Goal: Task Accomplishment & Management: Manage account settings

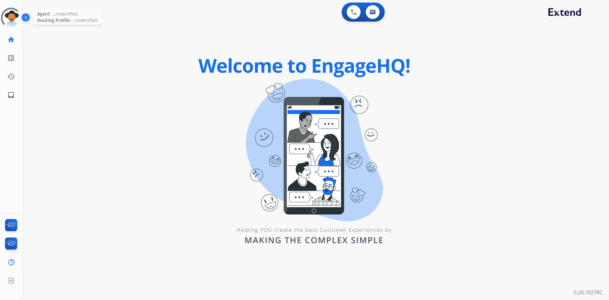
click at [13, 19] on div at bounding box center [10, 17] width 25 height 25
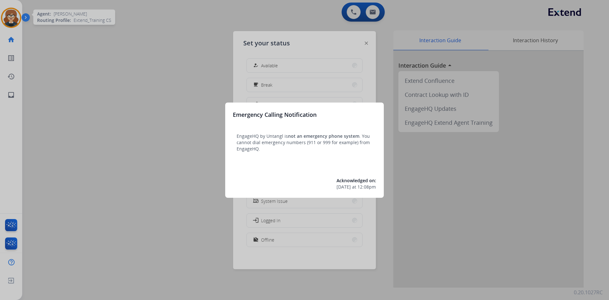
click at [119, 144] on div at bounding box center [304, 150] width 609 height 300
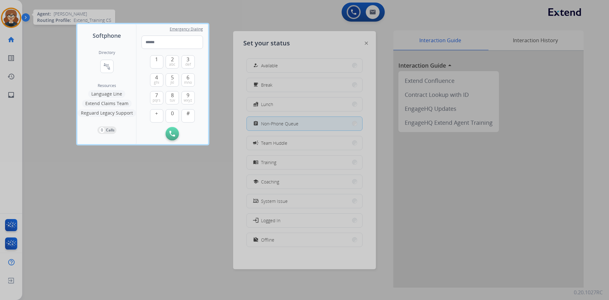
click at [10, 15] on div at bounding box center [304, 150] width 609 height 300
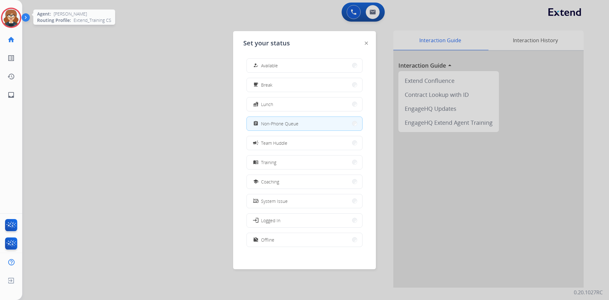
click at [127, 98] on div at bounding box center [304, 150] width 609 height 300
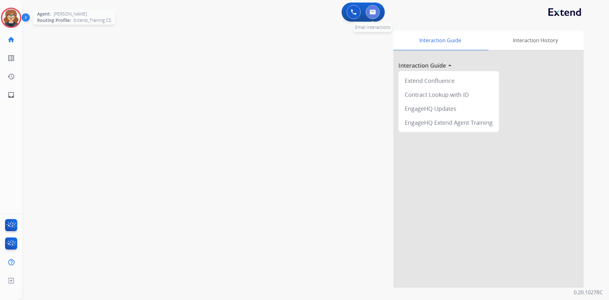
click at [372, 15] on button at bounding box center [373, 12] width 14 height 14
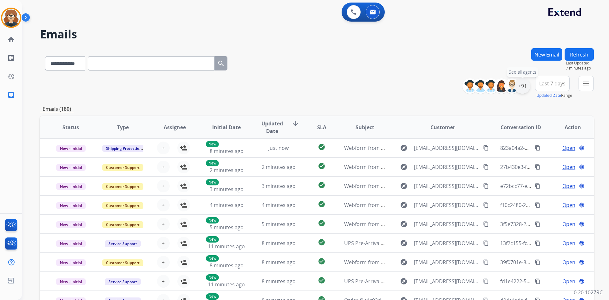
click at [522, 87] on div "+91" at bounding box center [522, 85] width 15 height 15
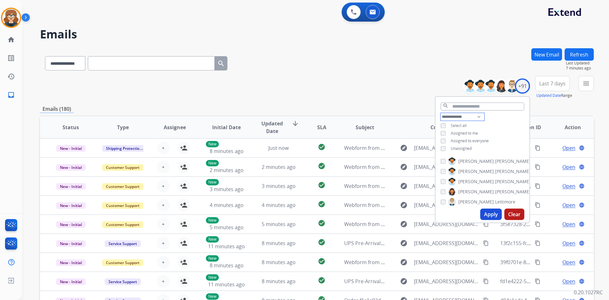
click at [478, 113] on select "**********" at bounding box center [462, 117] width 44 height 8
select select "**********"
click at [440, 113] on select "**********" at bounding box center [462, 117] width 44 height 8
click at [488, 215] on button "Apply" at bounding box center [491, 213] width 22 height 11
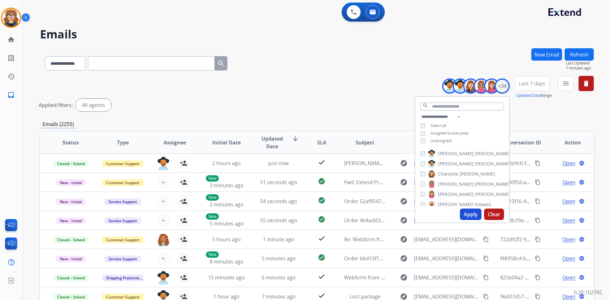
click at [526, 83] on span "Last 7 days" at bounding box center [532, 83] width 26 height 3
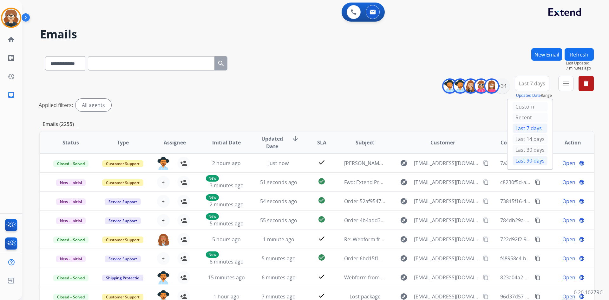
click at [522, 163] on div "Last 90 days" at bounding box center [529, 161] width 35 height 10
click at [569, 109] on div "Applied filters: All agents" at bounding box center [316, 105] width 554 height 13
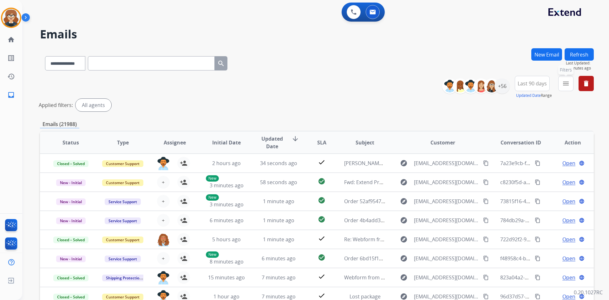
click at [564, 89] on button "menu Filters" at bounding box center [565, 83] width 15 height 15
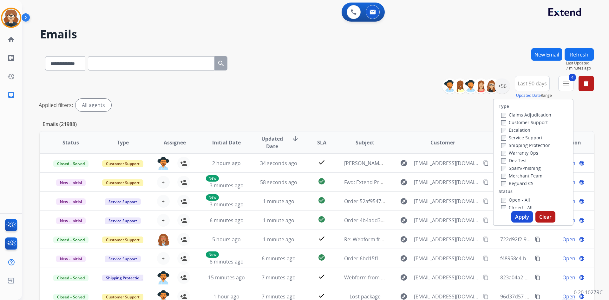
click at [516, 216] on button "Apply" at bounding box center [522, 216] width 22 height 11
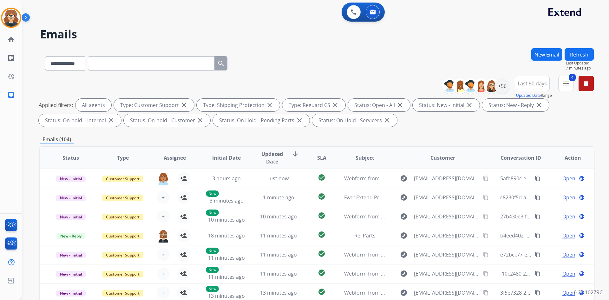
click at [166, 156] on span "Assignee" at bounding box center [175, 158] width 22 height 8
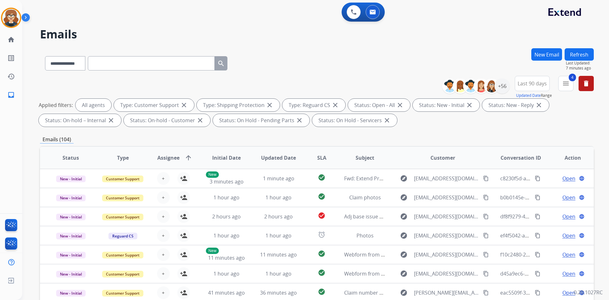
click at [161, 159] on span "Assignee" at bounding box center [168, 158] width 22 height 8
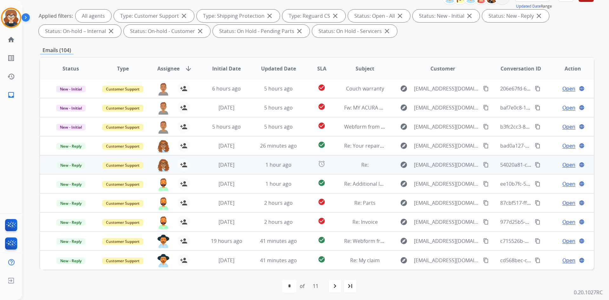
scroll to position [92, 0]
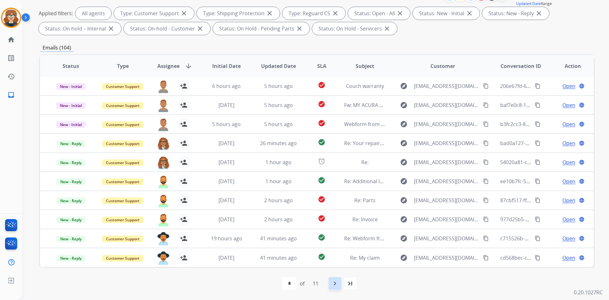
click at [333, 281] on mat-icon "navigate_next" at bounding box center [335, 283] width 8 height 8
select select "*"
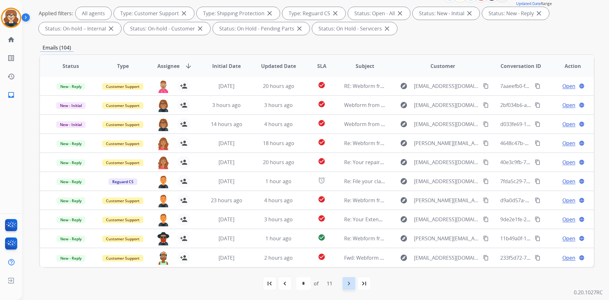
click at [346, 283] on div "navigate_next" at bounding box center [349, 283] width 14 height 14
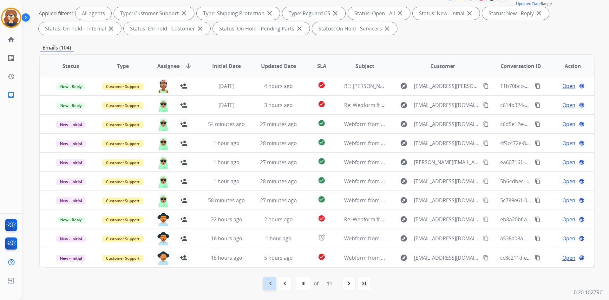
click at [268, 283] on mat-icon "first_page" at bounding box center [270, 283] width 8 height 8
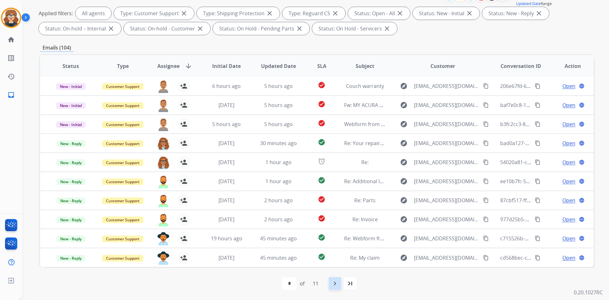
click at [333, 283] on mat-icon "navigate_next" at bounding box center [335, 283] width 8 height 8
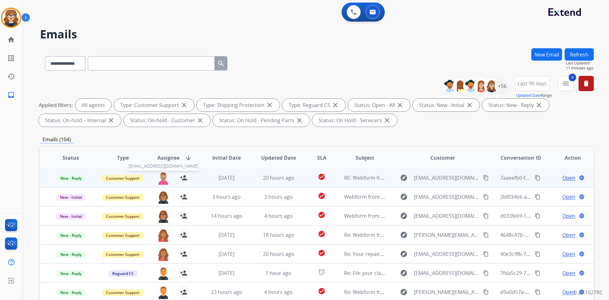
click at [163, 179] on img at bounding box center [163, 177] width 13 height 13
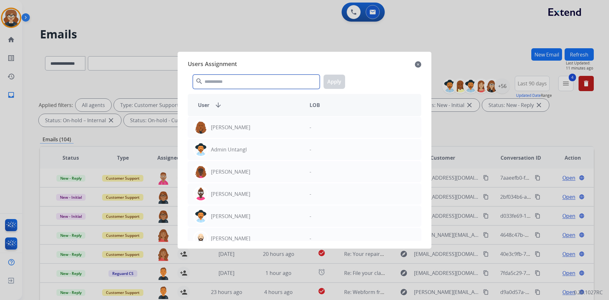
click at [240, 85] on input "text" at bounding box center [256, 82] width 127 height 14
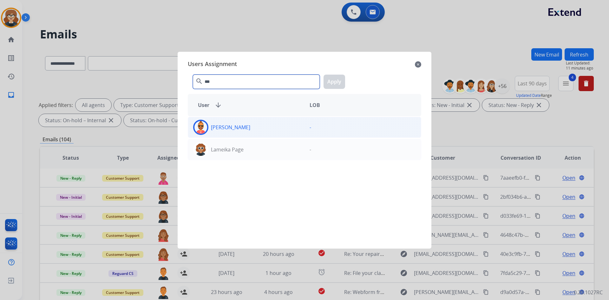
type input "***"
click at [204, 128] on img at bounding box center [200, 127] width 13 height 13
click at [332, 79] on button "Apply" at bounding box center [334, 82] width 22 height 14
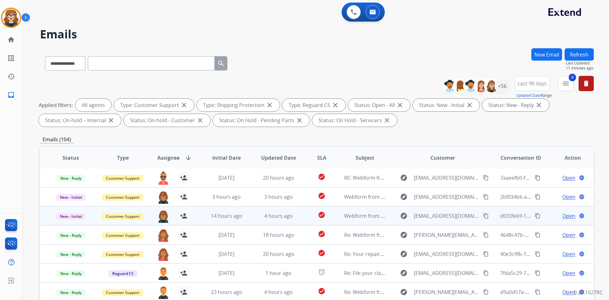
scroll to position [92, 0]
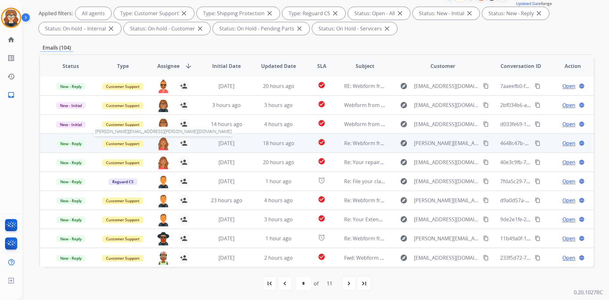
click at [159, 142] on img at bounding box center [163, 143] width 13 height 13
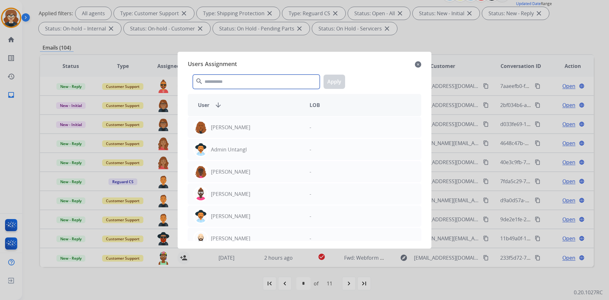
click at [226, 81] on input "text" at bounding box center [256, 82] width 127 height 14
click at [222, 85] on input "**" at bounding box center [256, 82] width 127 height 14
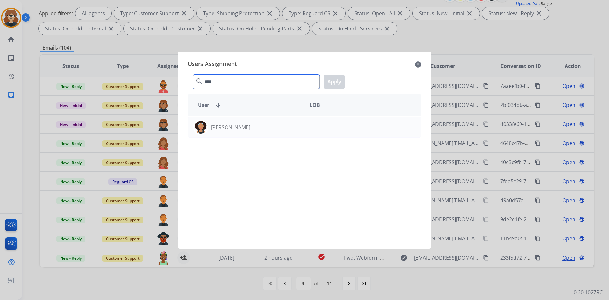
click at [224, 84] on input "****" at bounding box center [256, 82] width 127 height 14
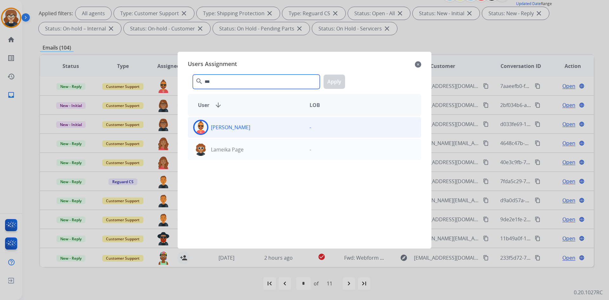
type input "***"
click at [200, 126] on img at bounding box center [200, 127] width 13 height 13
click at [337, 78] on button "Apply" at bounding box center [334, 82] width 22 height 14
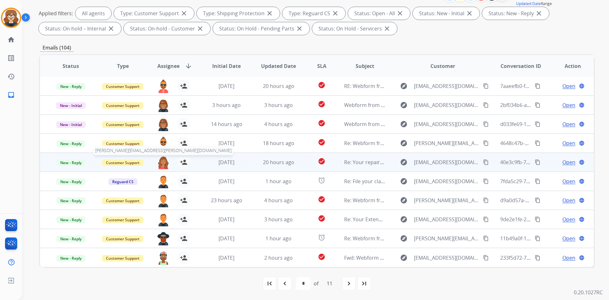
click at [159, 161] on img at bounding box center [163, 162] width 13 height 13
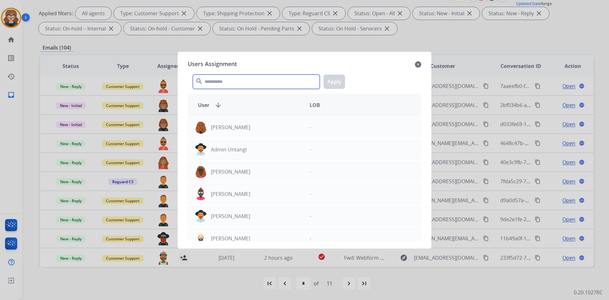
click at [230, 84] on input "text" at bounding box center [256, 82] width 127 height 14
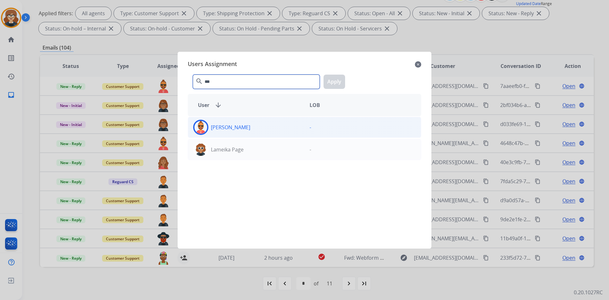
type input "***"
click at [201, 128] on img at bounding box center [200, 127] width 13 height 13
click at [339, 80] on button "Apply" at bounding box center [334, 82] width 22 height 14
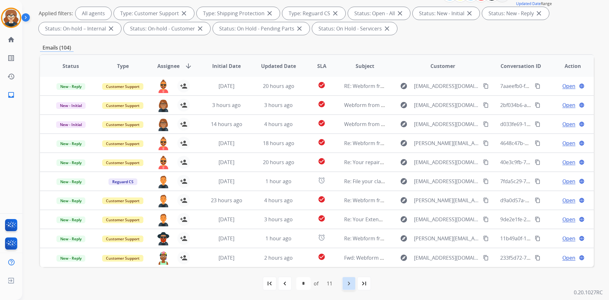
click at [351, 281] on mat-icon "navigate_next" at bounding box center [349, 283] width 8 height 8
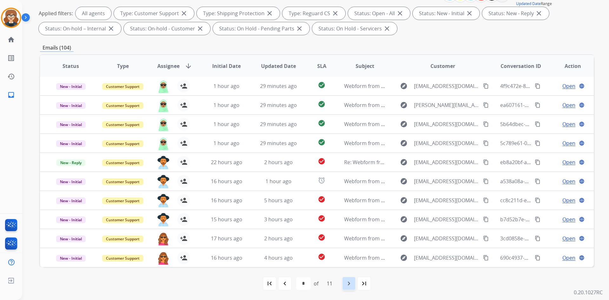
click at [345, 282] on div "navigate_next" at bounding box center [349, 283] width 14 height 14
select select "*"
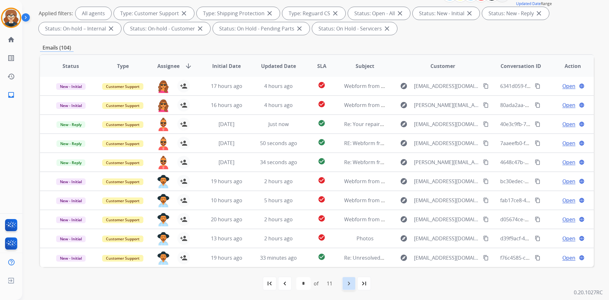
click at [348, 282] on mat-icon "navigate_next" at bounding box center [349, 283] width 8 height 8
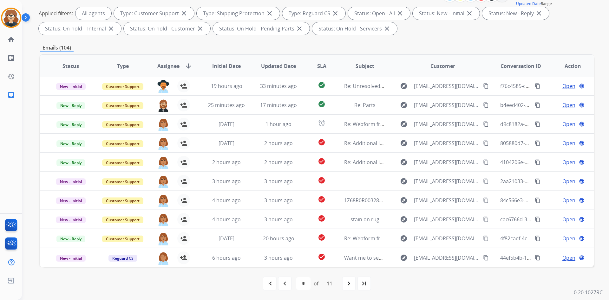
drag, startPoint x: 366, startPoint y: 283, endPoint x: 366, endPoint y: 279, distance: 4.4
click at [366, 283] on mat-icon "last_page" at bounding box center [364, 283] width 8 height 8
